Goal: Task Accomplishment & Management: Manage account settings

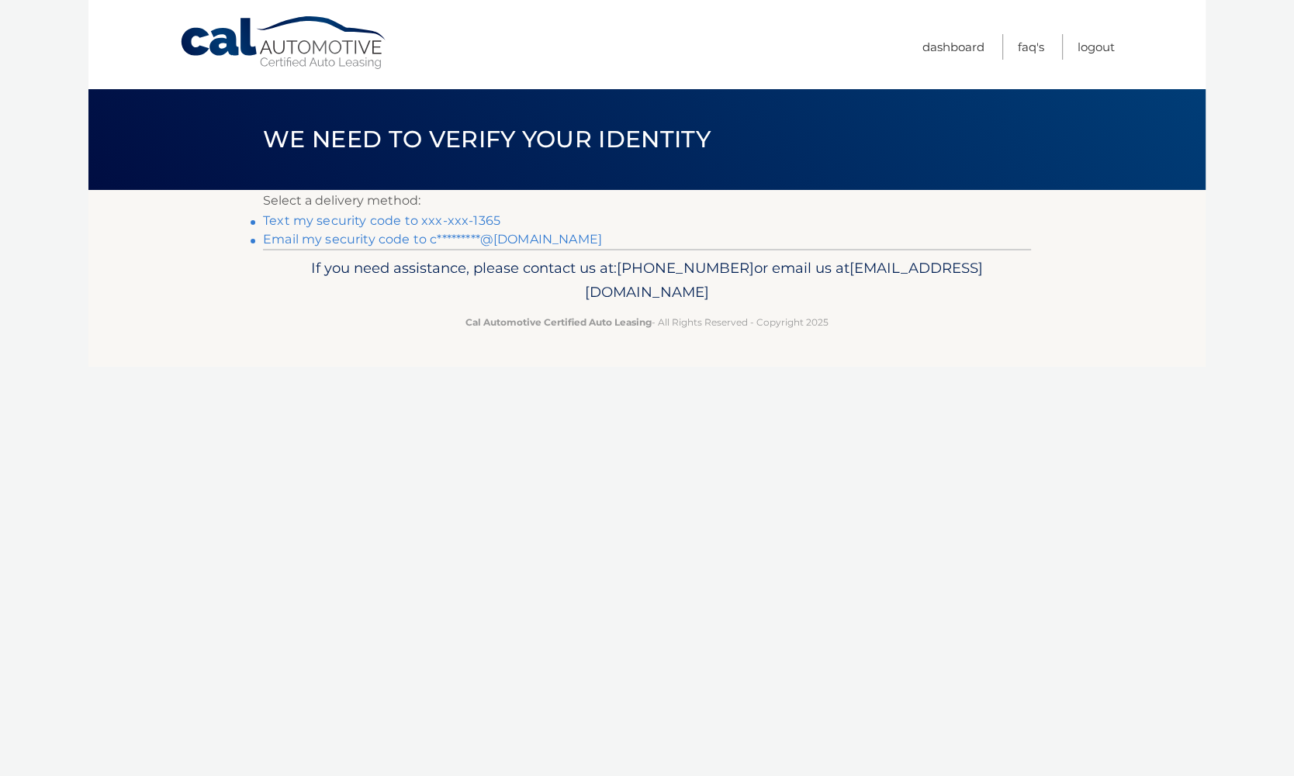
click at [465, 217] on link "Text my security code to xxx-xxx-1365" at bounding box center [381, 220] width 237 height 15
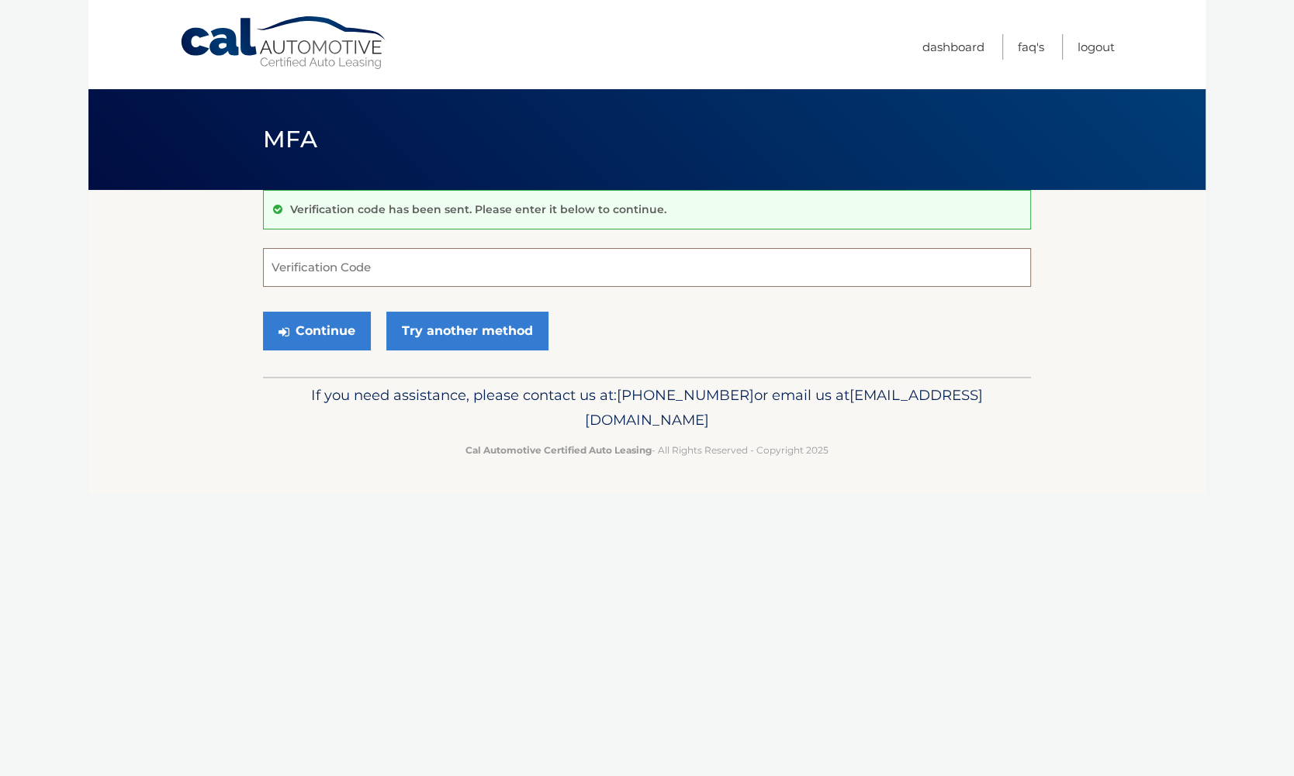
click at [278, 261] on input "Verification Code" at bounding box center [647, 267] width 768 height 39
type input "306719"
click at [314, 333] on button "Continue" at bounding box center [317, 331] width 108 height 39
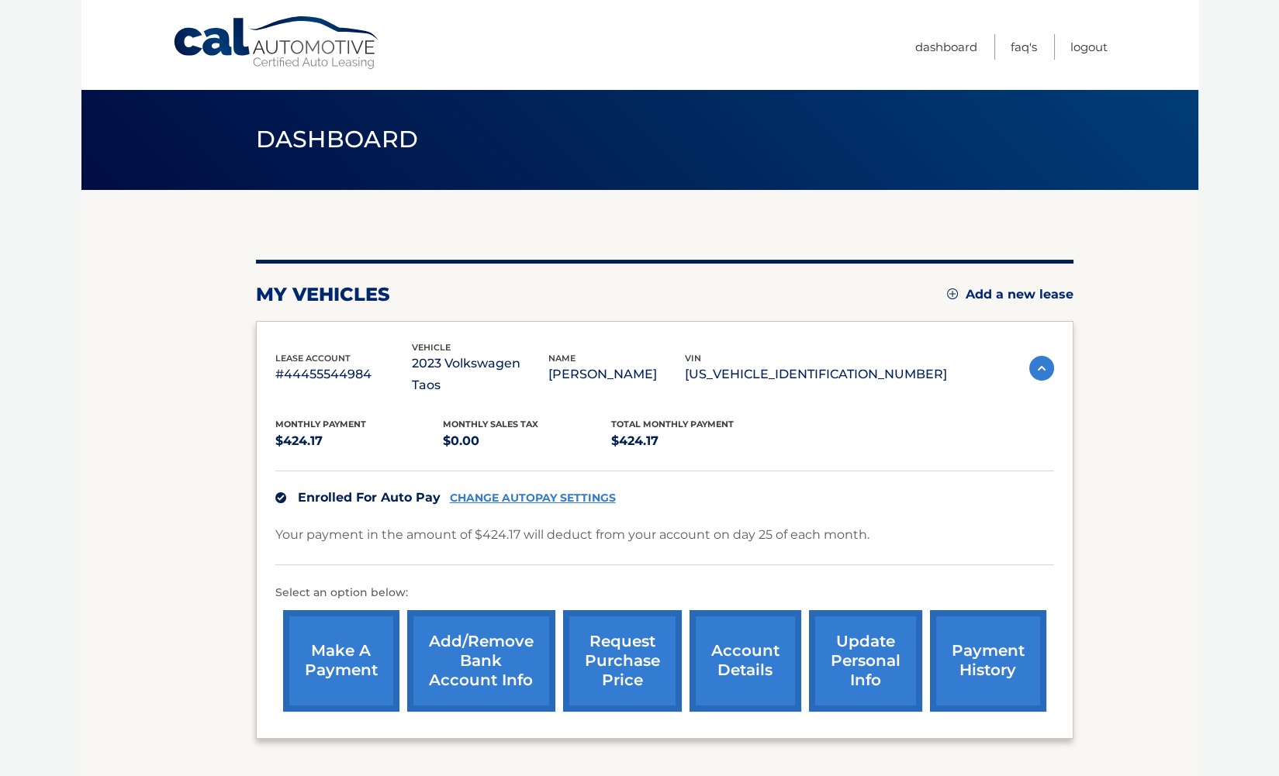
click at [476, 645] on link "Add/Remove bank account info" at bounding box center [481, 661] width 148 height 102
